Goal: Obtain resource: Download file/media

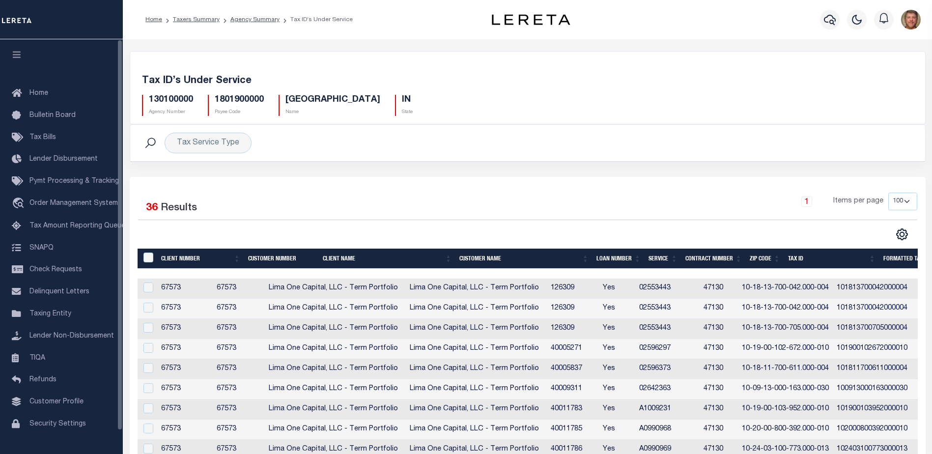
select select "100"
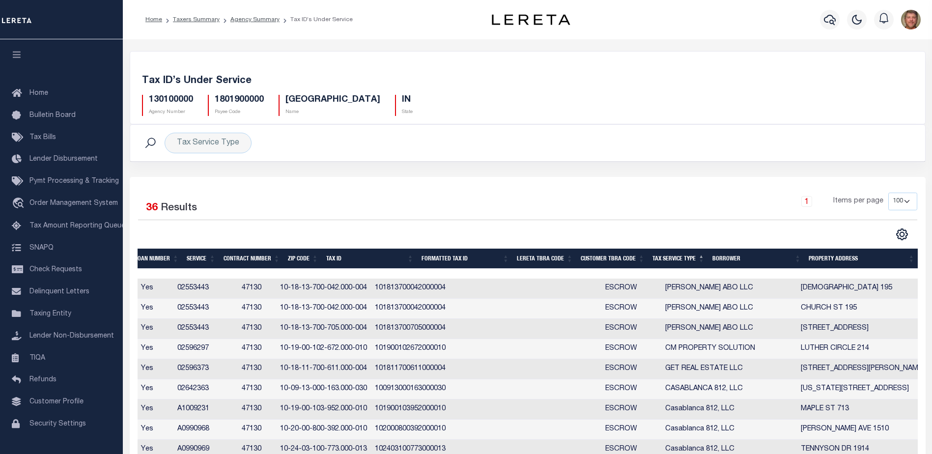
click at [170, 101] on h5 "130100000" at bounding box center [171, 100] width 44 height 11
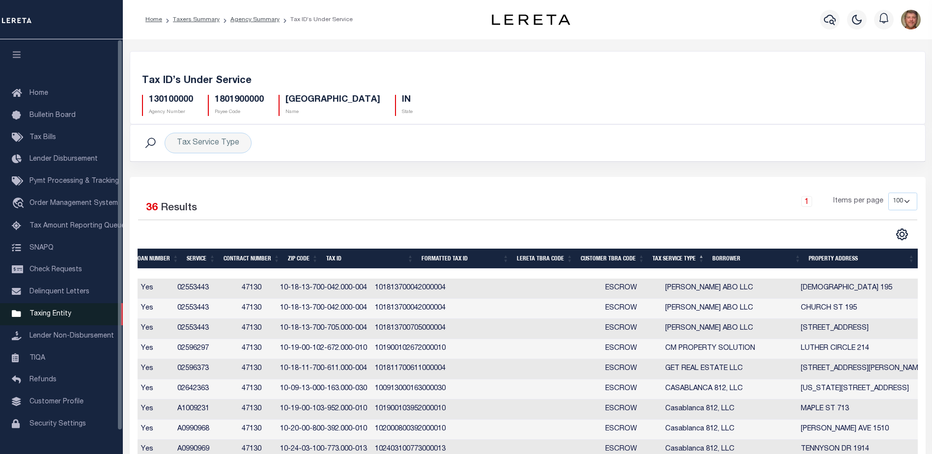
click at [45, 314] on span "Taxing Entity" at bounding box center [50, 313] width 42 height 7
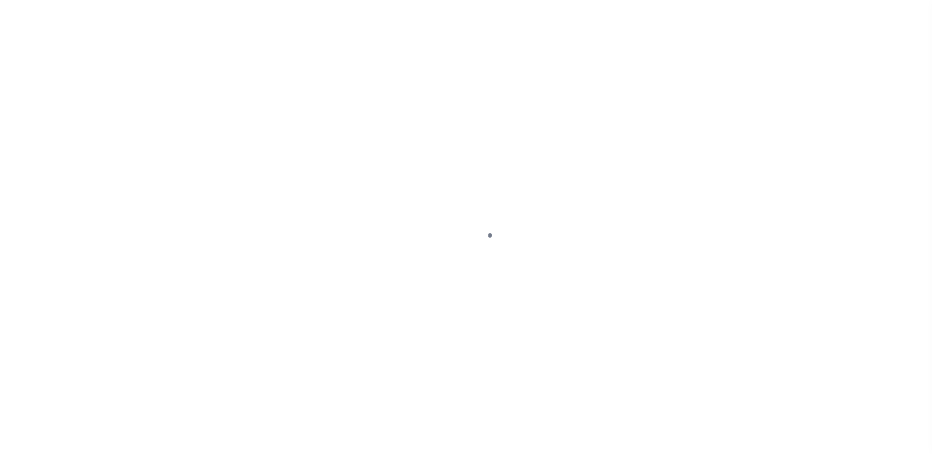
select select
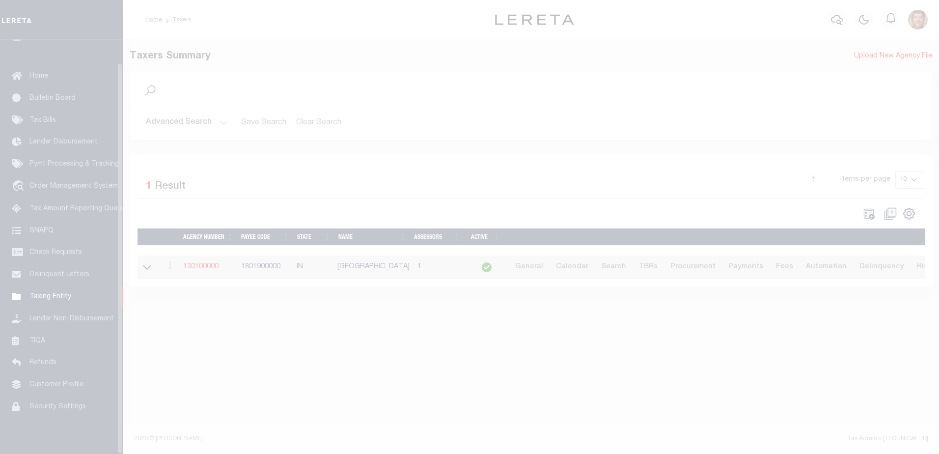
scroll to position [25, 0]
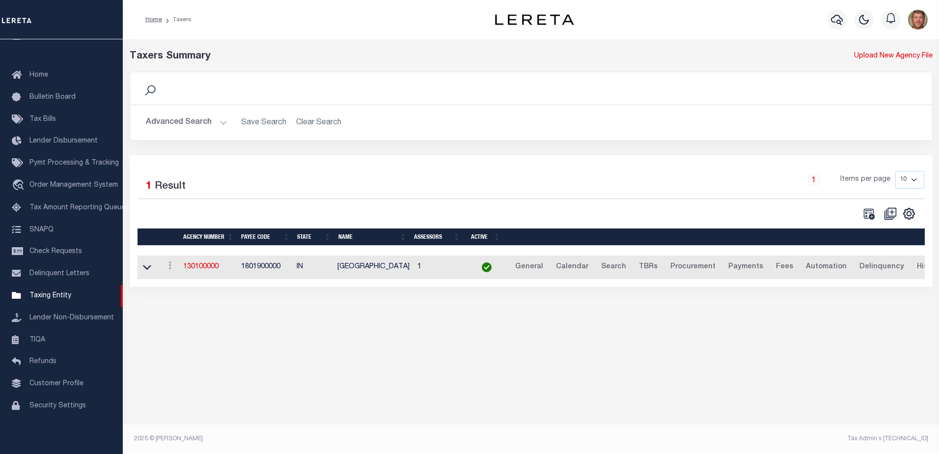
click at [223, 124] on button "Advanced Search" at bounding box center [187, 122] width 82 height 19
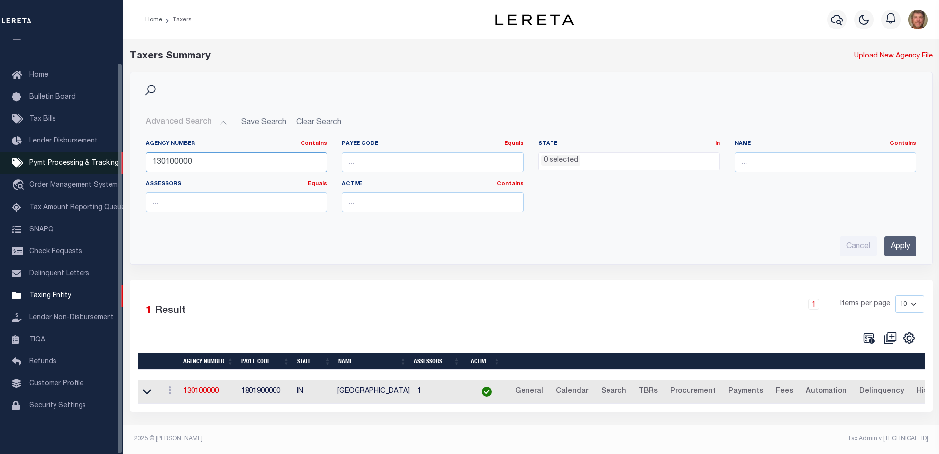
drag, startPoint x: 205, startPoint y: 160, endPoint x: 112, endPoint y: 163, distance: 92.9
click at [113, 163] on div "Home Taxers Profile" at bounding box center [469, 224] width 939 height 448
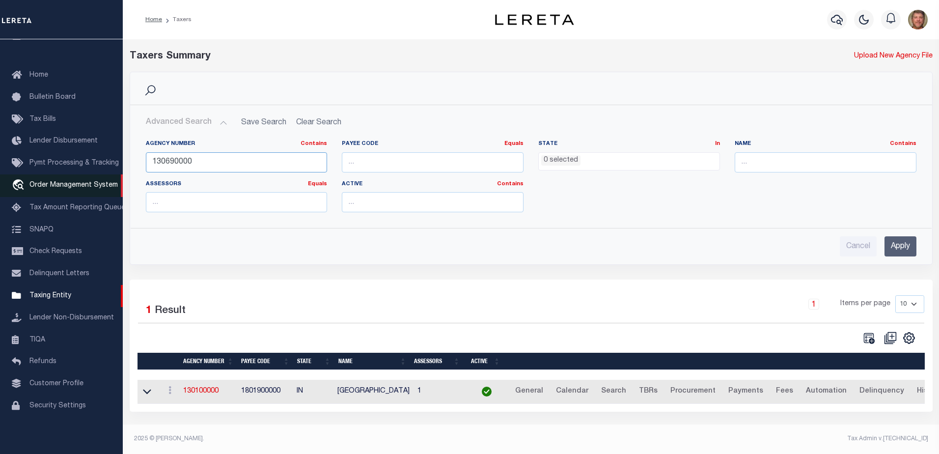
type input "130690000"
drag, startPoint x: 899, startPoint y: 246, endPoint x: 886, endPoint y: 216, distance: 32.6
click at [900, 245] on input "Apply" at bounding box center [900, 246] width 32 height 20
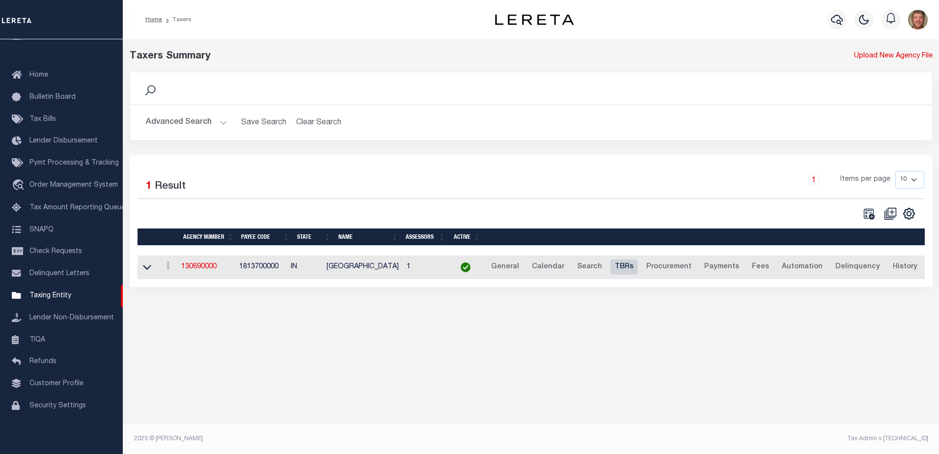
click at [615, 268] on link "TBRs" at bounding box center [624, 267] width 28 height 16
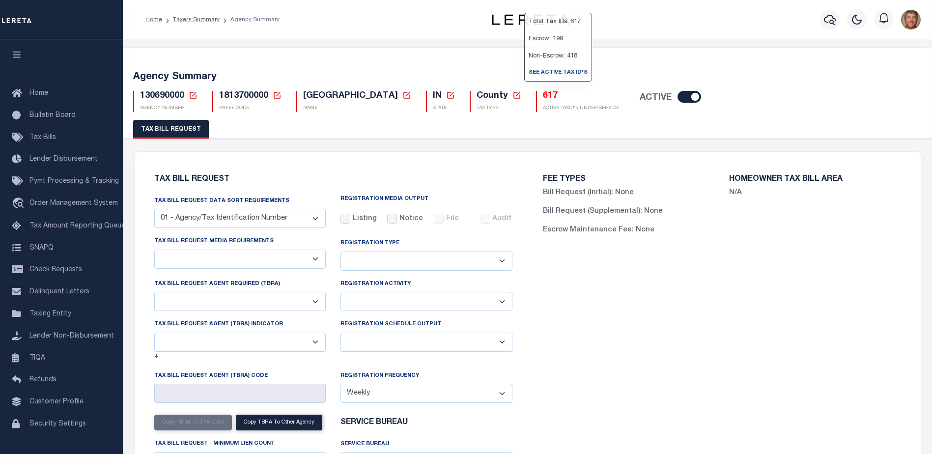
select select "27"
select select "16"
select select "false"
select select "1"
select select
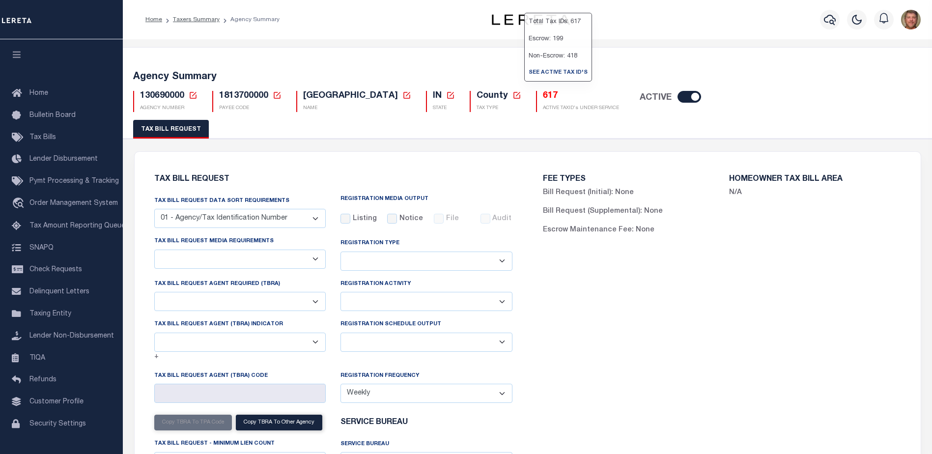
select select "1"
click at [543, 98] on h5 "617" at bounding box center [581, 96] width 76 height 11
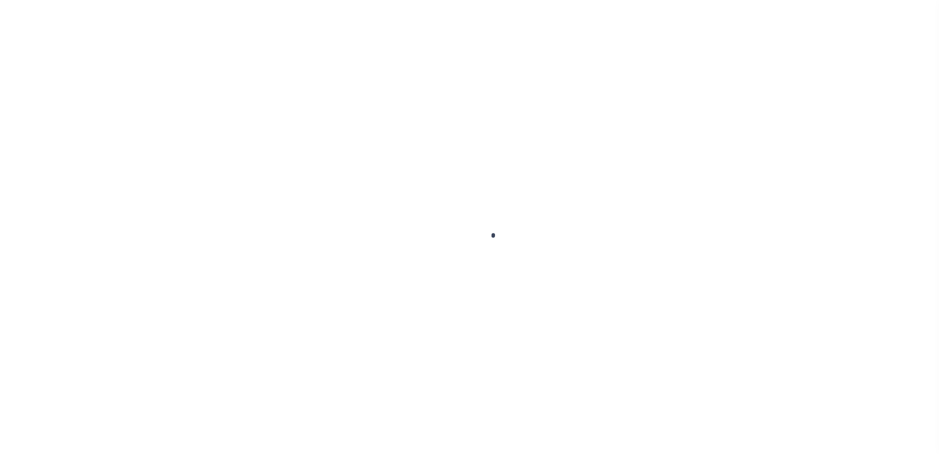
select select "100"
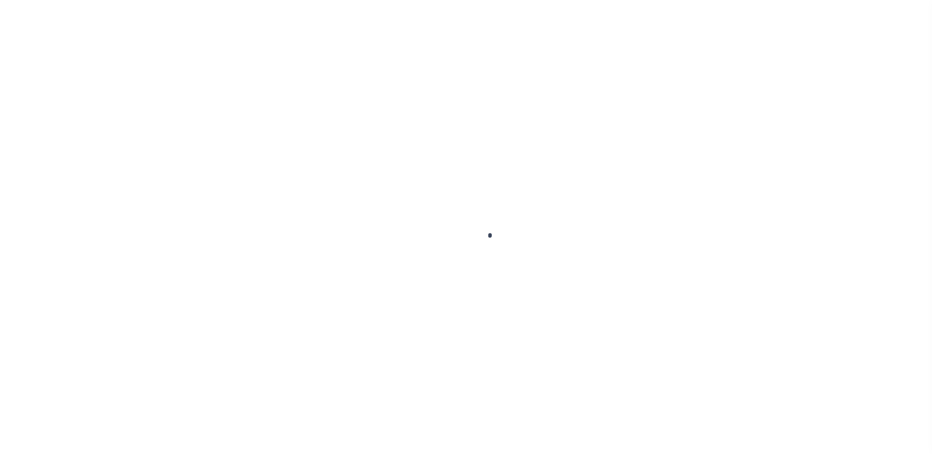
select select "100"
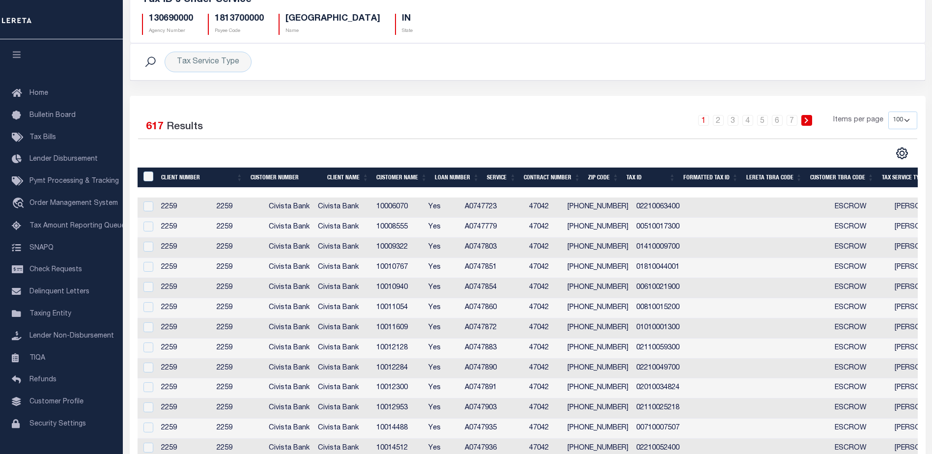
scroll to position [82, 0]
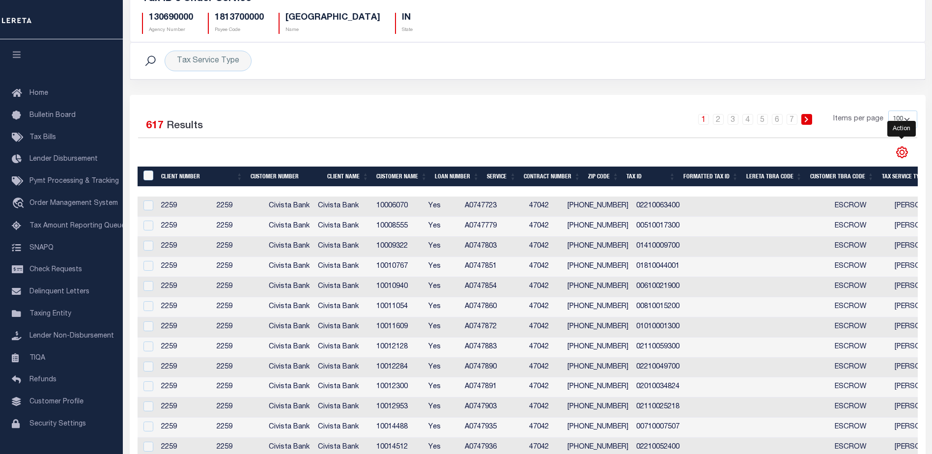
click at [904, 153] on icon "" at bounding box center [901, 152] width 4 height 4
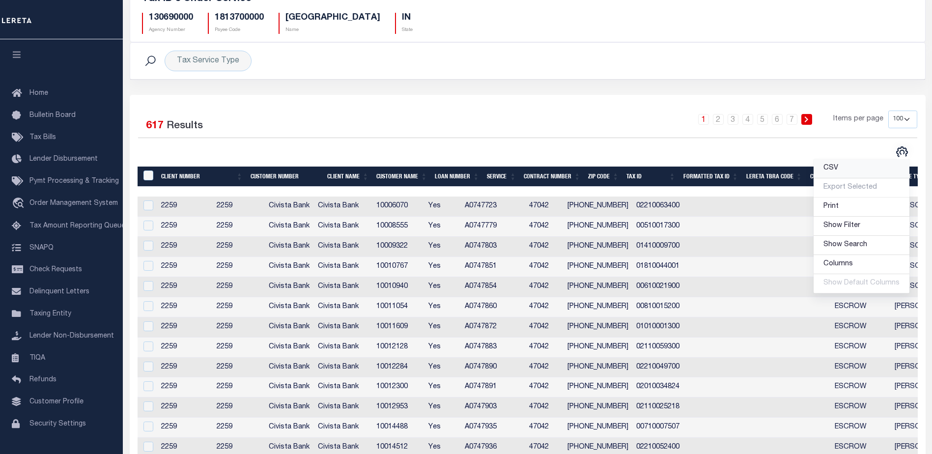
click at [835, 168] on span "CSV" at bounding box center [830, 168] width 15 height 7
